Goal: Task Accomplishment & Management: Manage account settings

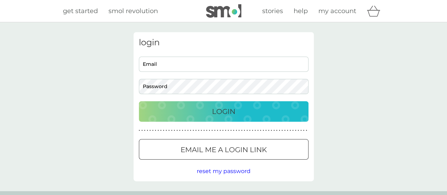
type input "[EMAIL_ADDRESS][DOMAIN_NAME]"
click at [229, 114] on p "Login" at bounding box center [223, 111] width 23 height 11
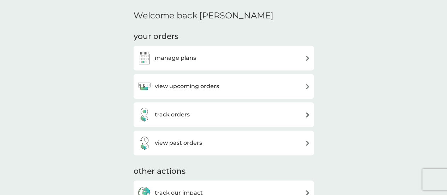
scroll to position [181, 0]
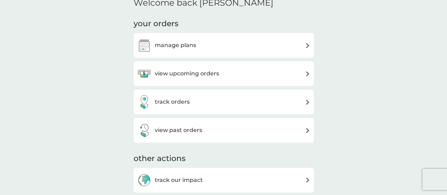
click at [300, 75] on div "view upcoming orders" at bounding box center [223, 73] width 173 height 14
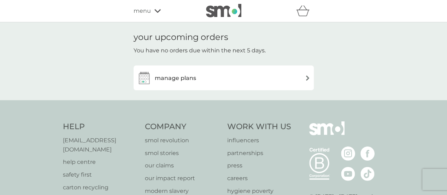
click at [300, 75] on div "manage plans" at bounding box center [223, 78] width 173 height 14
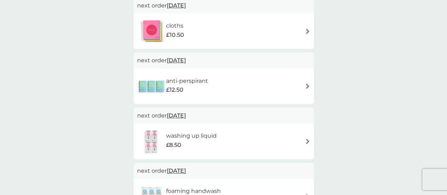
scroll to position [367, 0]
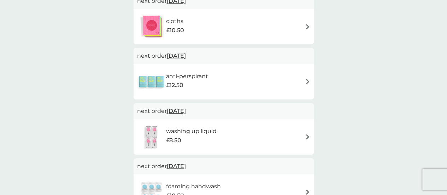
click at [308, 82] on img at bounding box center [307, 81] width 5 height 5
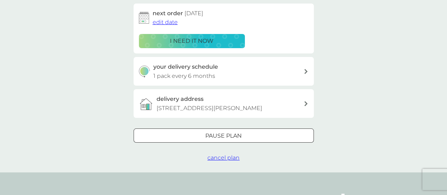
scroll to position [116, 0]
click at [305, 70] on icon at bounding box center [305, 70] width 3 height 5
select select "6"
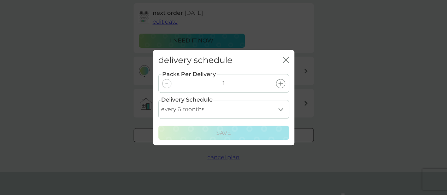
click at [281, 110] on select "every 1 month every 2 months every 3 months every 4 months every 5 months every…" at bounding box center [223, 109] width 131 height 19
click at [286, 60] on icon "close" at bounding box center [287, 60] width 3 height 6
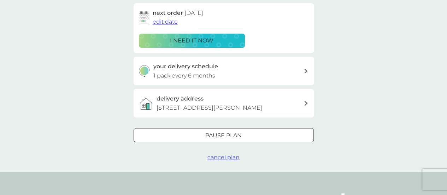
click at [244, 140] on div "Pause plan" at bounding box center [223, 135] width 179 height 9
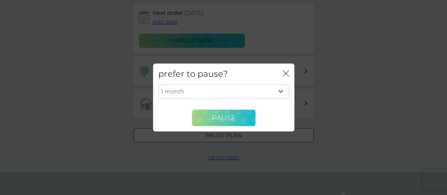
click at [226, 120] on span "Pause" at bounding box center [223, 117] width 24 height 8
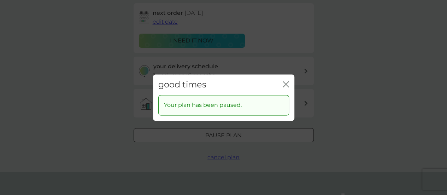
click at [287, 84] on icon "close" at bounding box center [285, 84] width 6 height 6
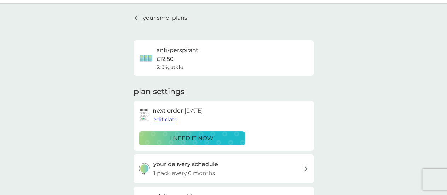
scroll to position [0, 0]
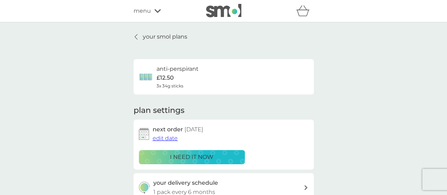
click at [136, 35] on icon at bounding box center [136, 37] width 3 height 6
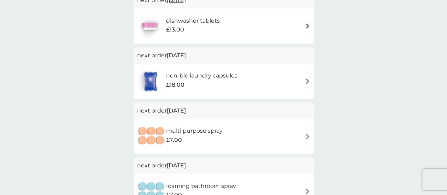
scroll to position [155, 0]
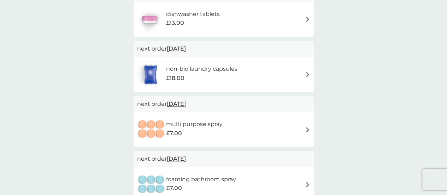
click at [308, 76] on img at bounding box center [307, 74] width 5 height 5
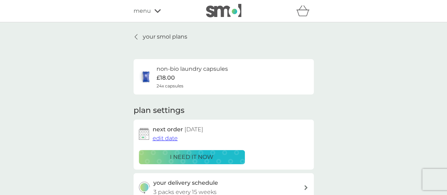
click at [156, 35] on p "your smol plans" at bounding box center [165, 36] width 44 height 9
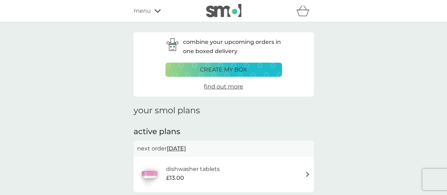
click at [157, 10] on icon at bounding box center [157, 11] width 6 height 4
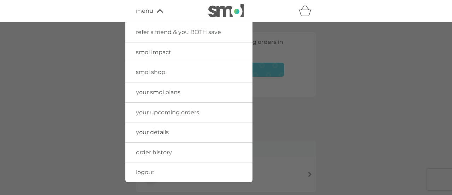
click at [147, 167] on link "logout" at bounding box center [188, 172] width 127 height 20
